Goal: Transaction & Acquisition: Obtain resource

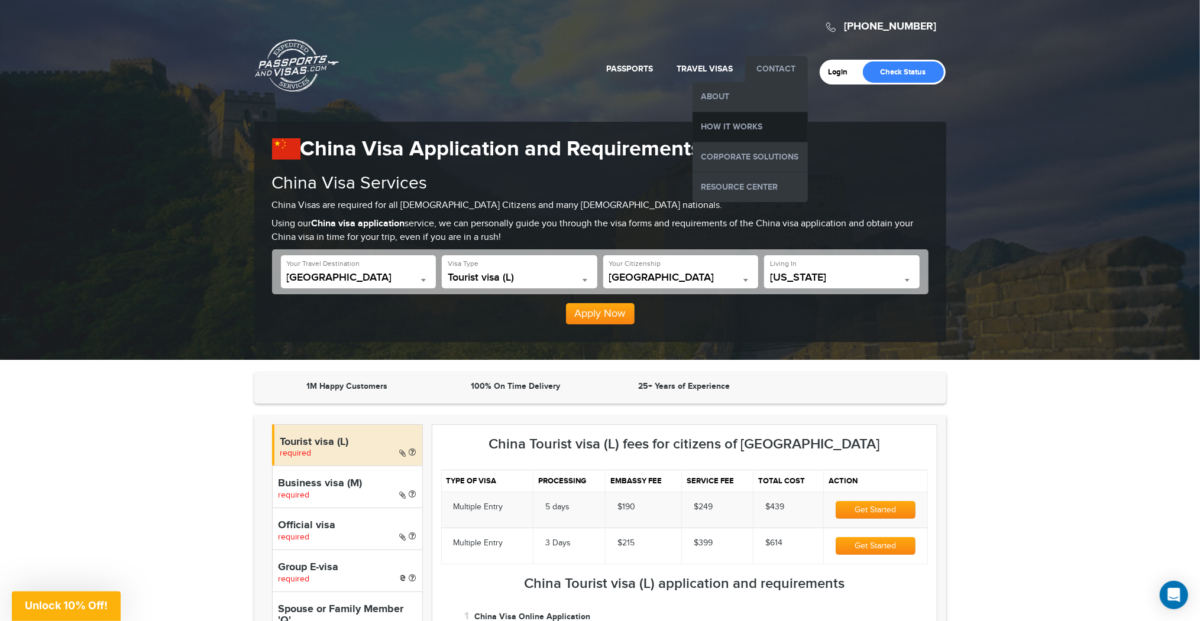
click at [757, 128] on link "How it Works" at bounding box center [749, 127] width 115 height 30
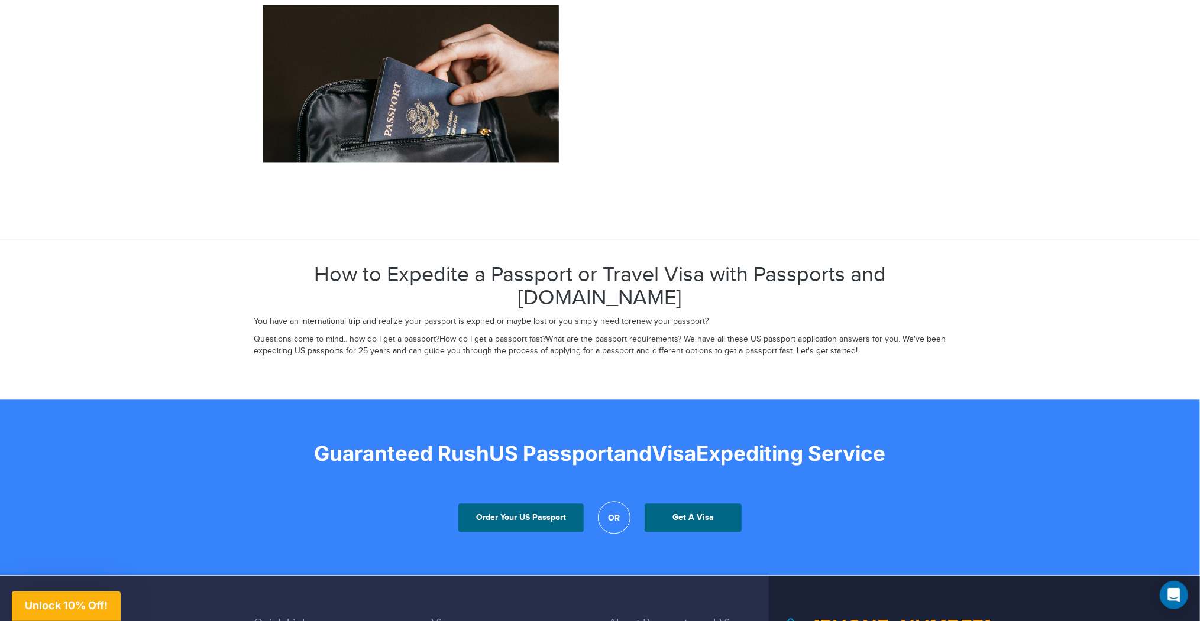
scroll to position [1892, 0]
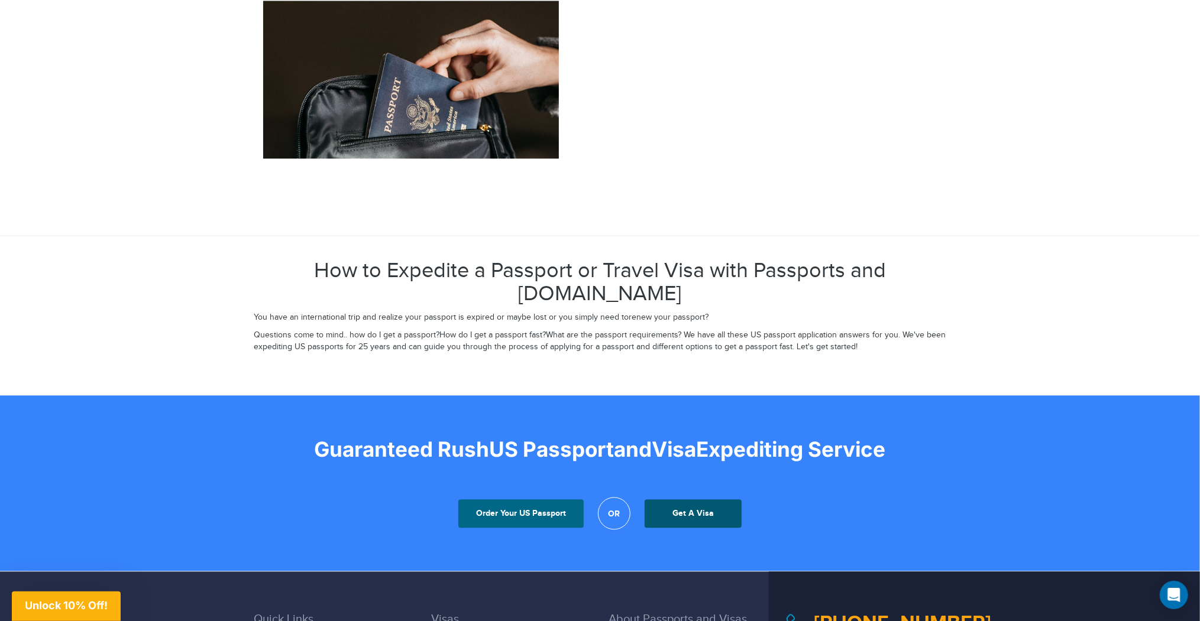
click at [686, 500] on link "Get A Visa" at bounding box center [692, 514] width 97 height 28
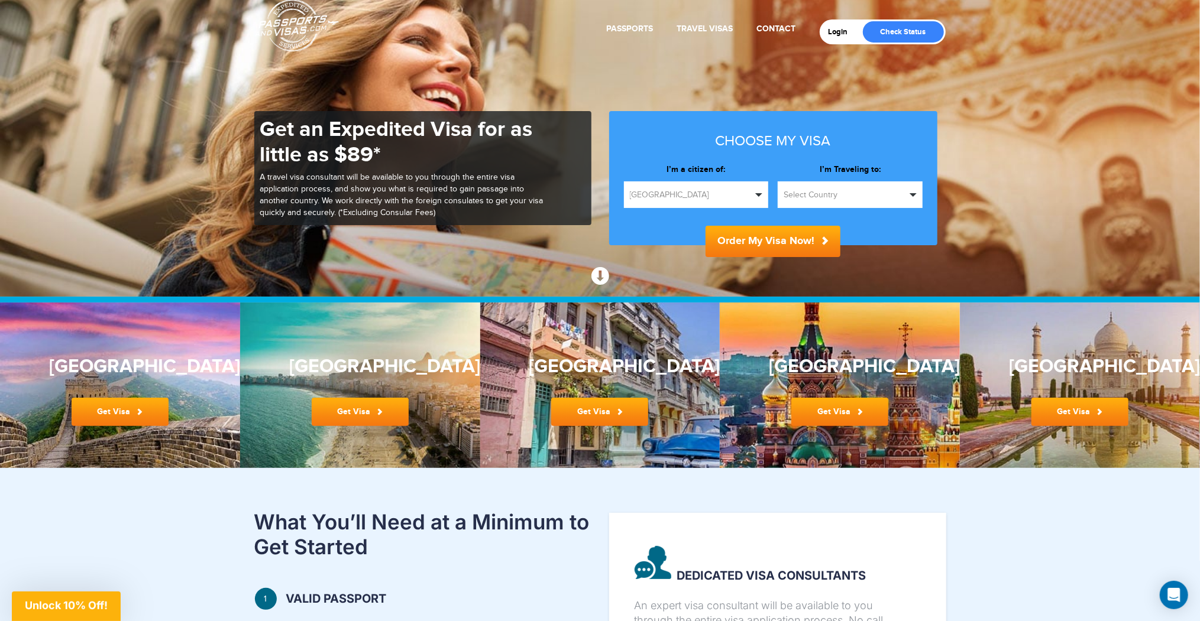
scroll to position [95, 0]
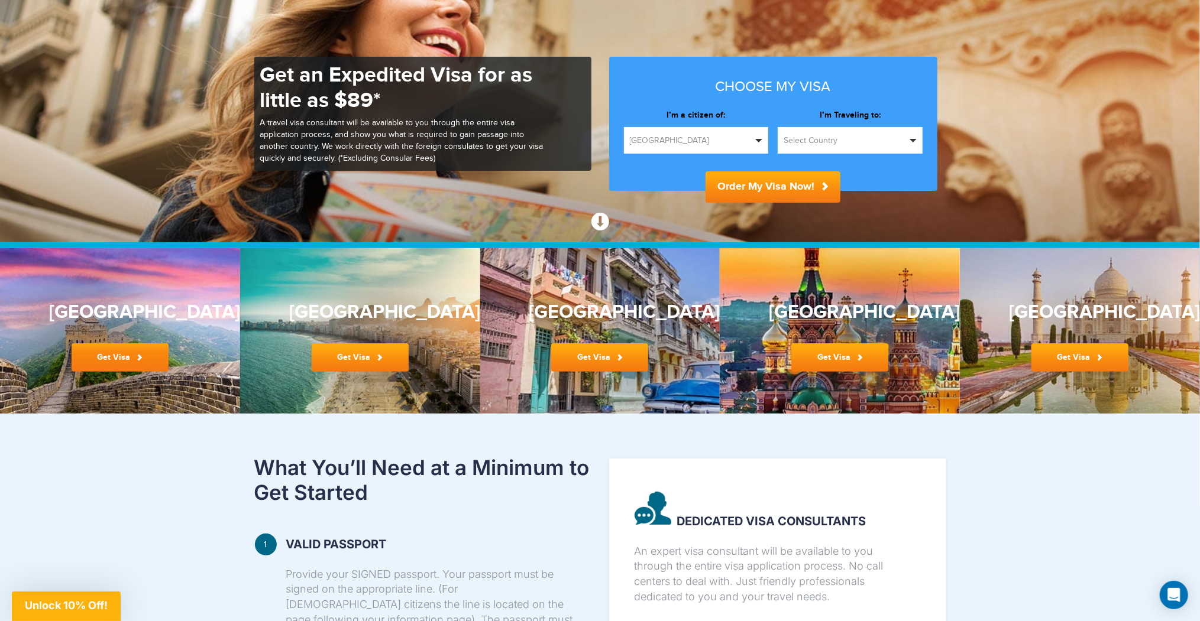
click at [106, 360] on link "Get Visa" at bounding box center [120, 358] width 97 height 28
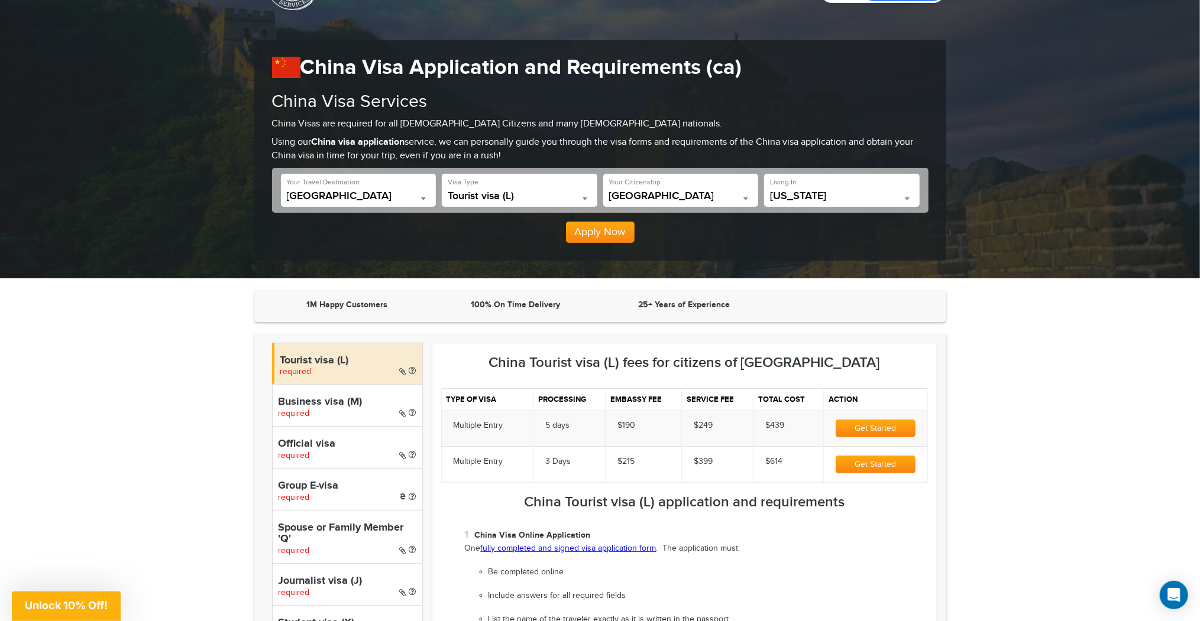
scroll to position [95, 0]
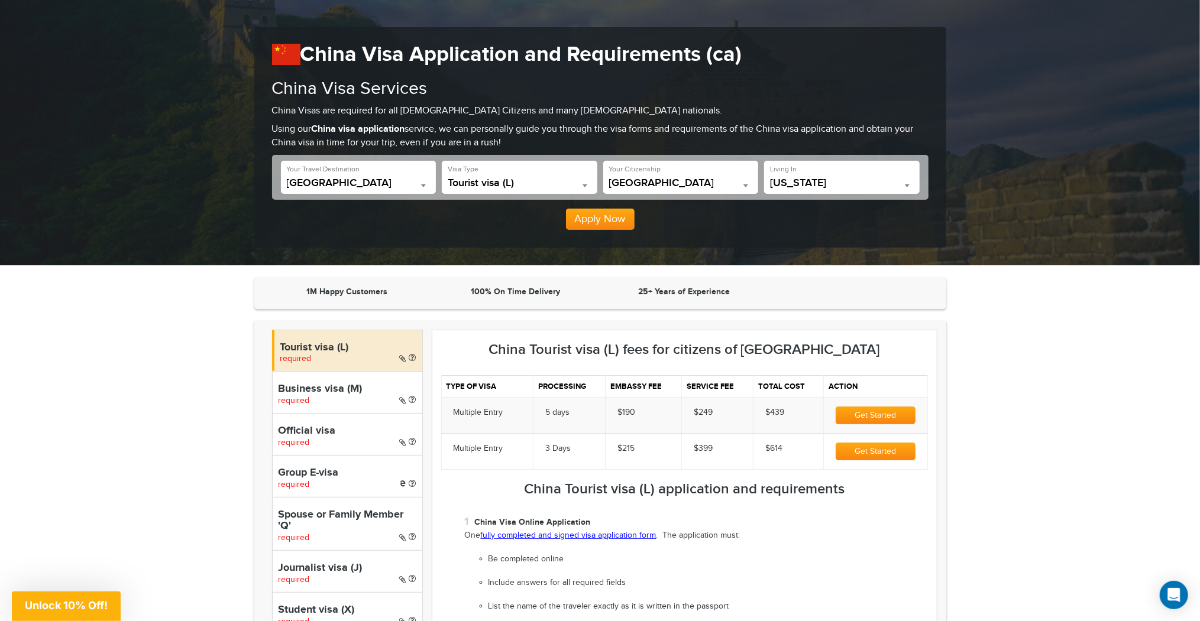
click at [355, 392] on h4 "Business visa (M)" at bounding box center [347, 390] width 138 height 12
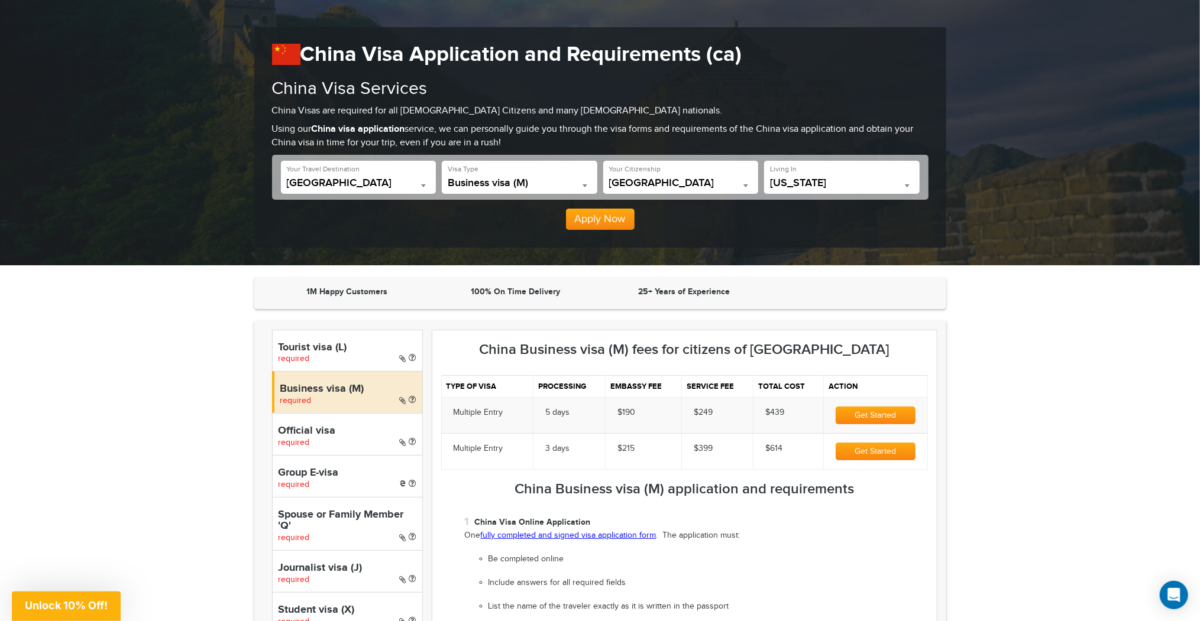
click at [348, 349] on h4 "Tourist visa (L)" at bounding box center [347, 348] width 138 height 12
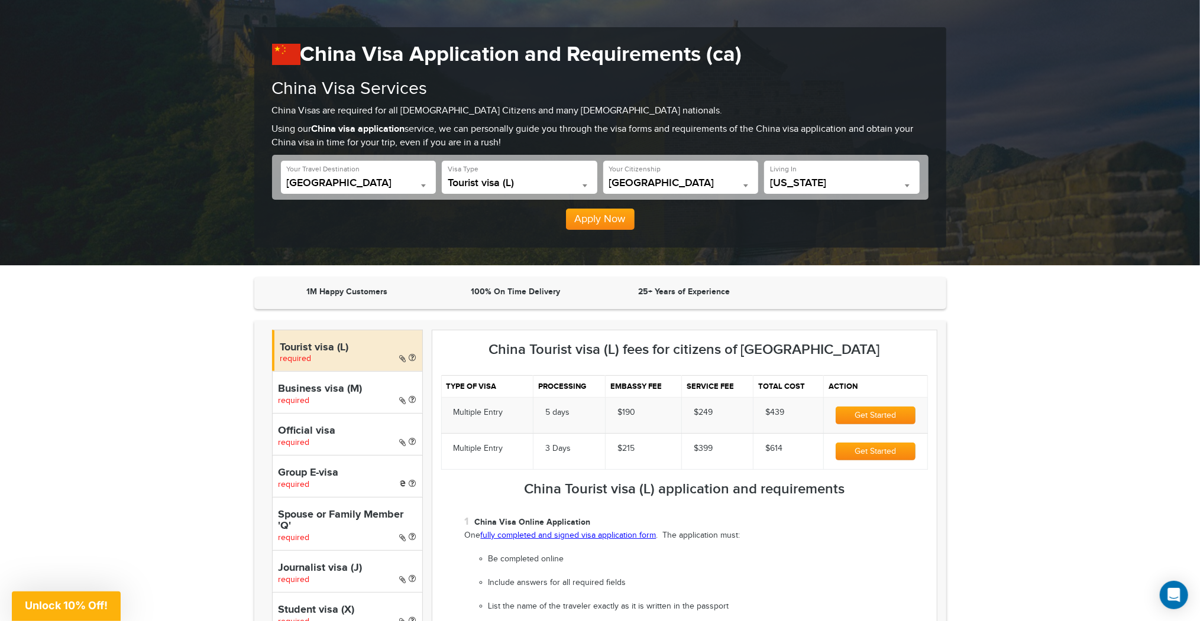
click at [348, 429] on h4 "Official visa" at bounding box center [347, 432] width 138 height 12
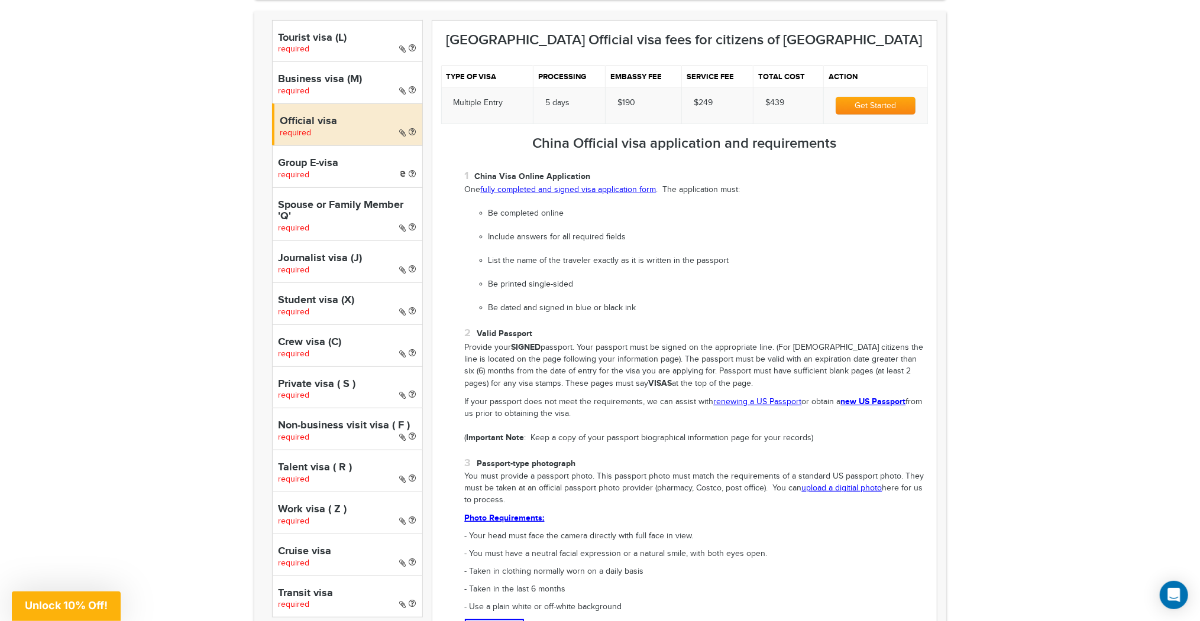
scroll to position [426, 0]
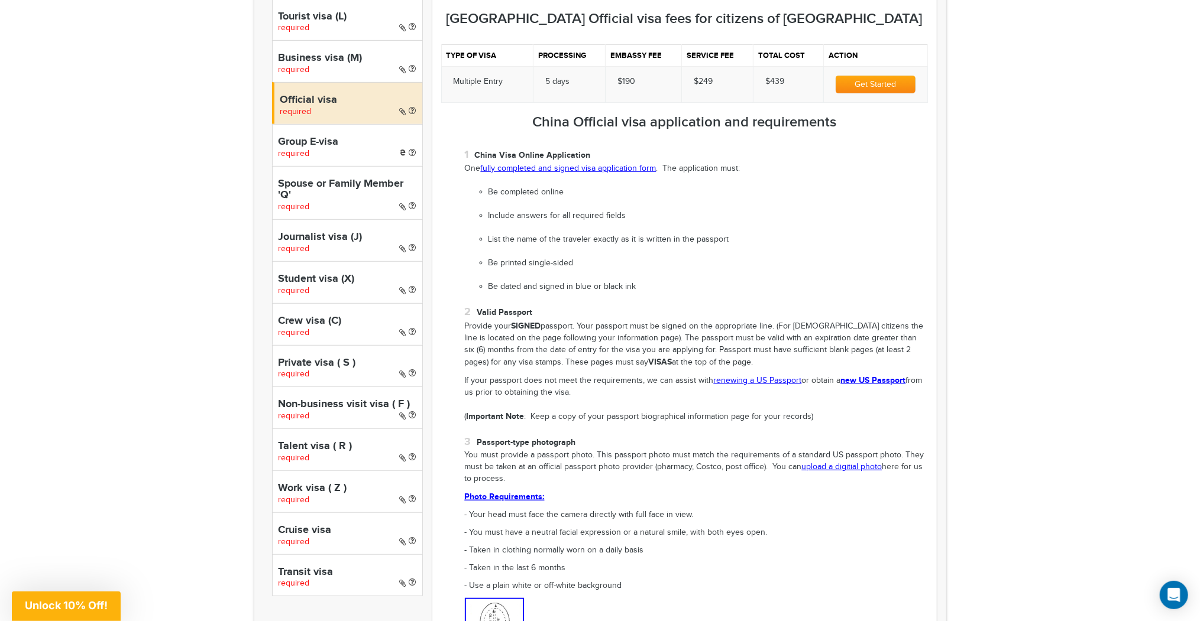
click at [322, 483] on h4 "Work visa ( Z )" at bounding box center [347, 489] width 138 height 12
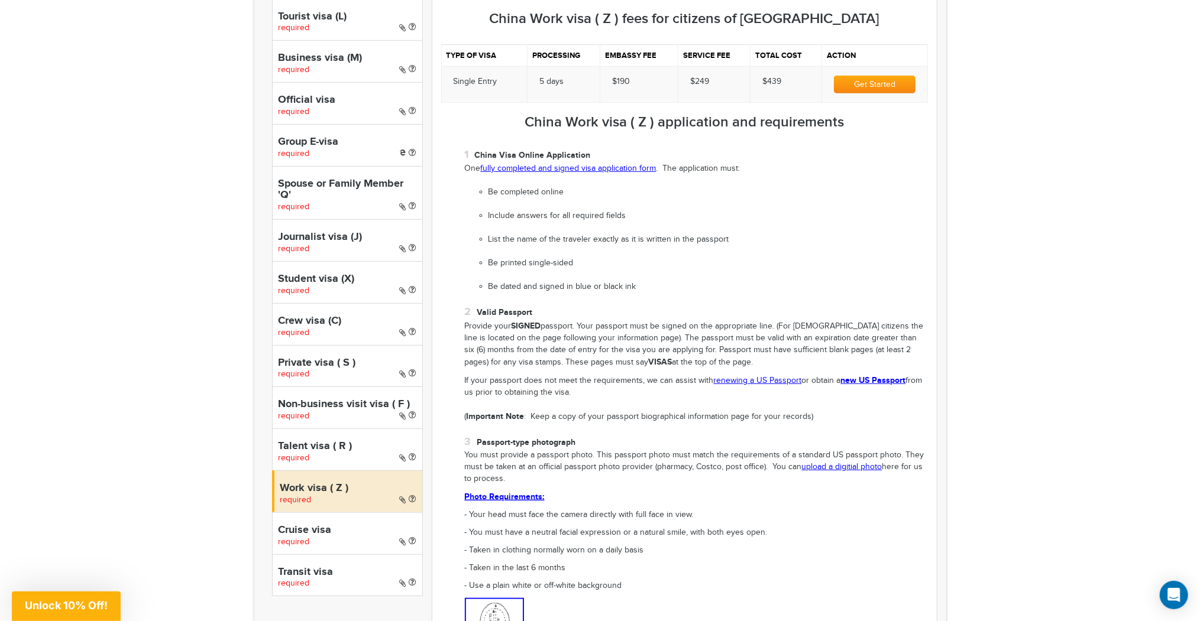
click at [319, 567] on h4 "Transit visa" at bounding box center [347, 573] width 138 height 12
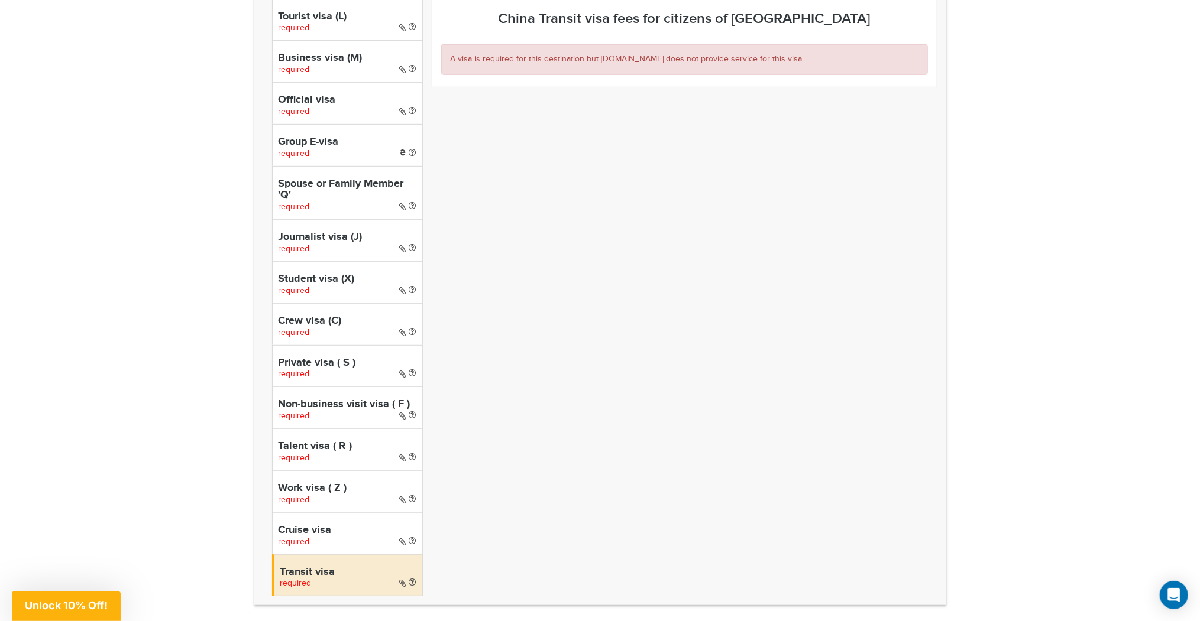
click at [319, 537] on div "Cruise visa required" at bounding box center [347, 534] width 151 height 42
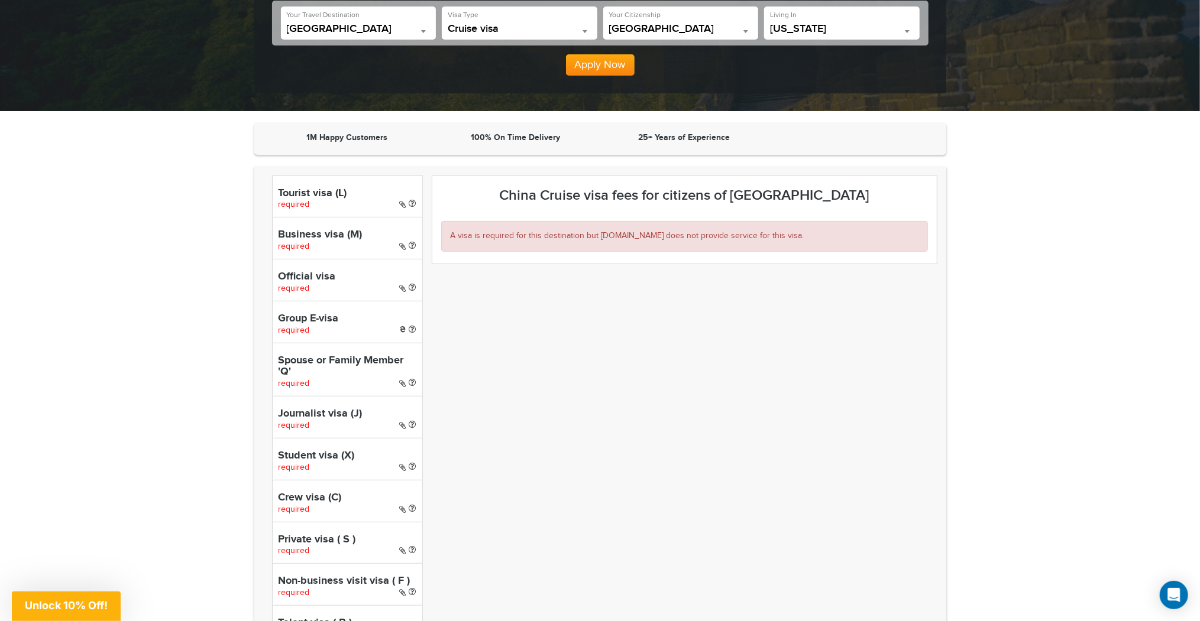
scroll to position [47, 0]
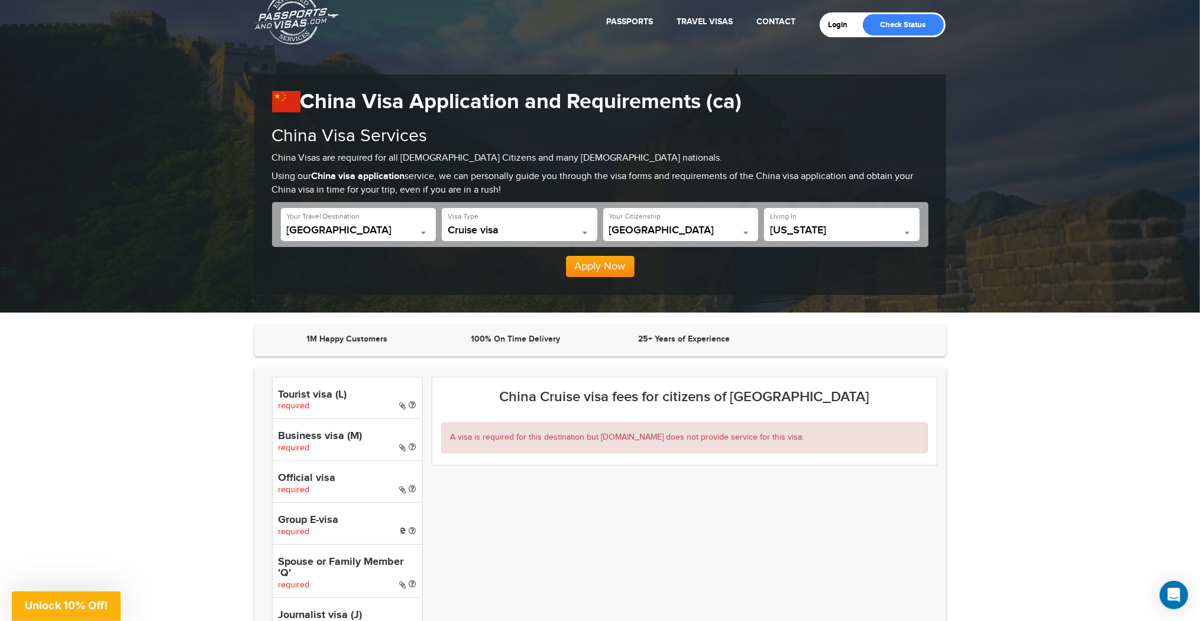
click at [330, 391] on h4 "Tourist visa (L)" at bounding box center [347, 396] width 138 height 12
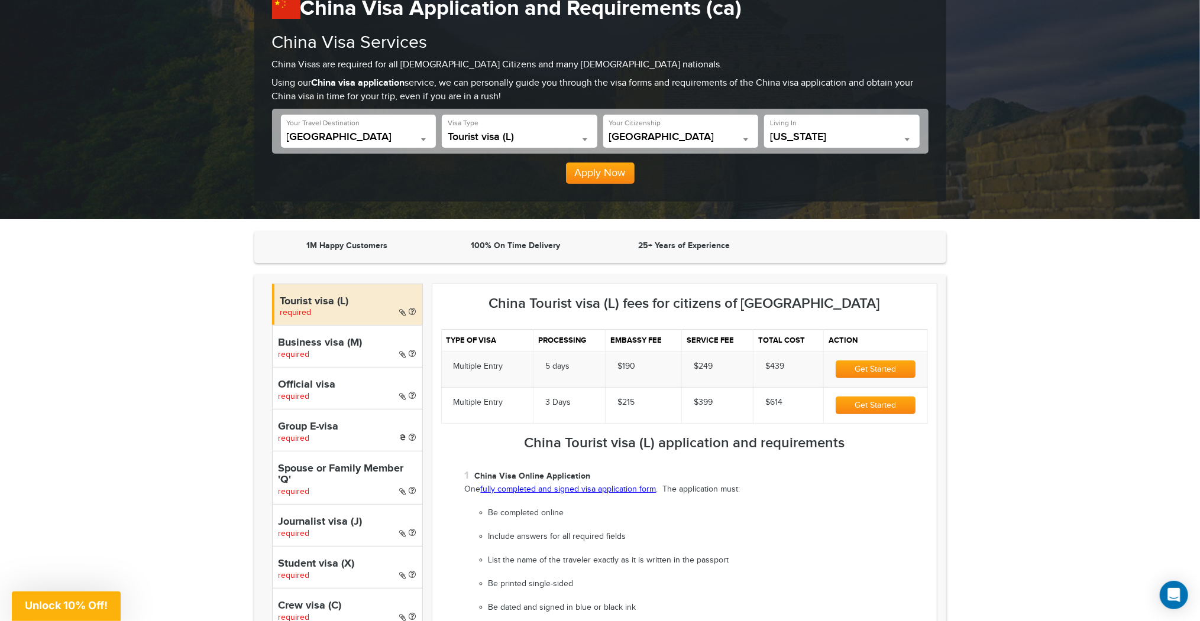
scroll to position [142, 0]
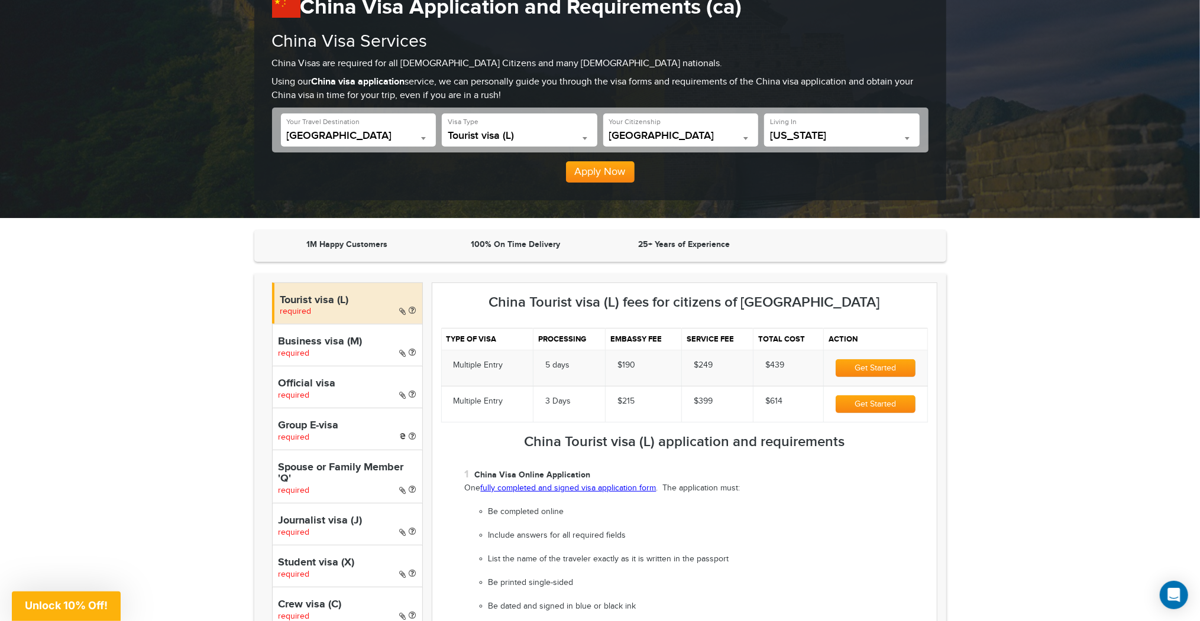
click at [318, 351] on div "Business visa (M) required" at bounding box center [347, 345] width 151 height 42
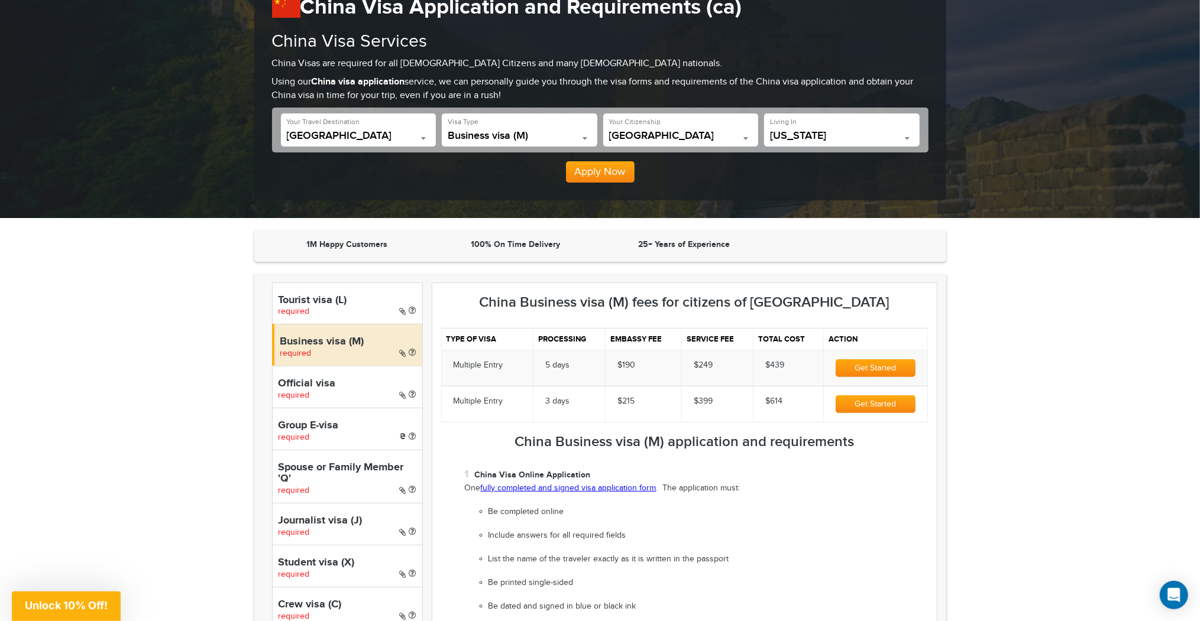
click at [351, 302] on h4 "Tourist visa (L)" at bounding box center [347, 301] width 138 height 12
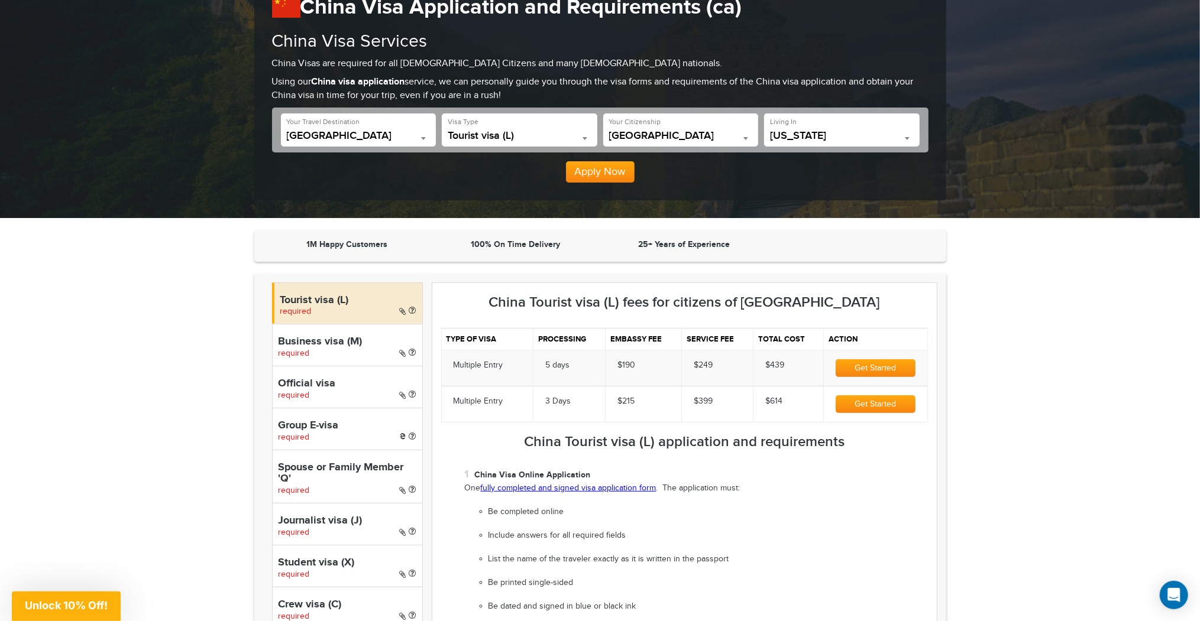
click at [339, 346] on h4 "Business visa (M)" at bounding box center [347, 342] width 138 height 12
select select "*****"
